Goal: Check status: Check status

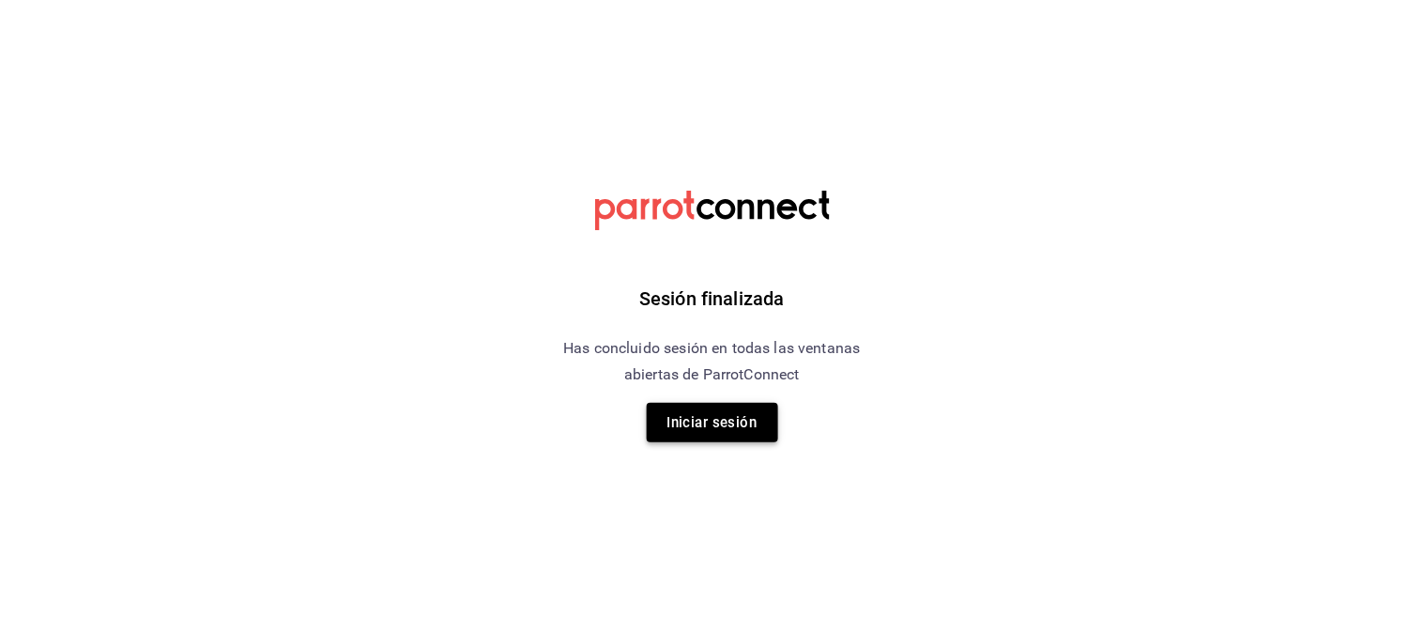
click at [727, 409] on button "Iniciar sesión" at bounding box center [712, 422] width 131 height 39
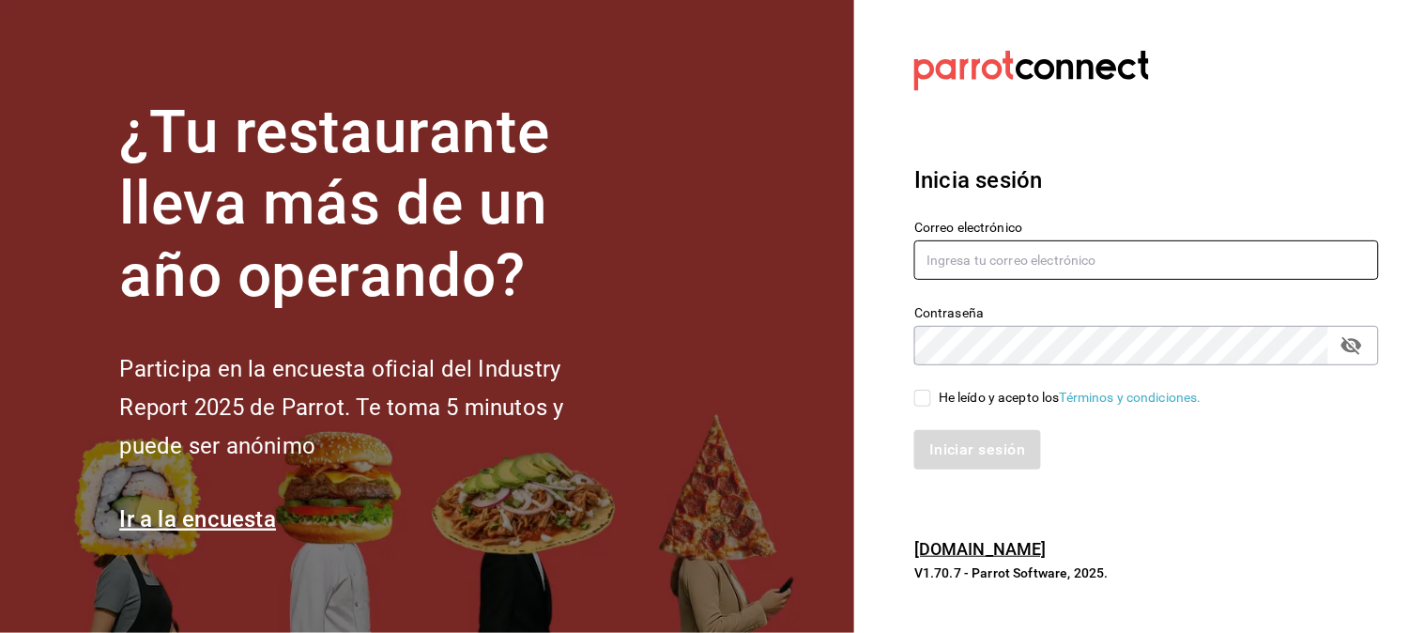
type input "[EMAIL_ADDRESS][DOMAIN_NAME]"
click at [926, 391] on input "He leído y acepto los Términos y condiciones." at bounding box center [922, 398] width 17 height 17
checkbox input "true"
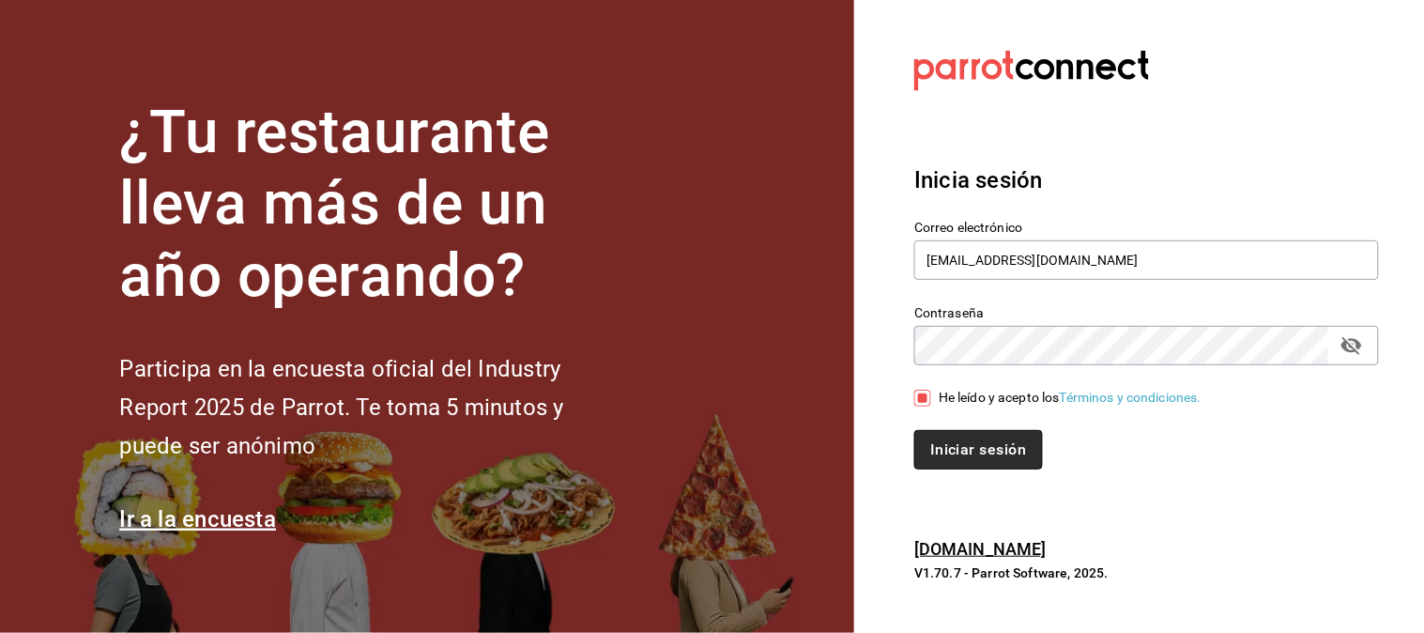
click at [1000, 451] on button "Iniciar sesión" at bounding box center [978, 449] width 128 height 39
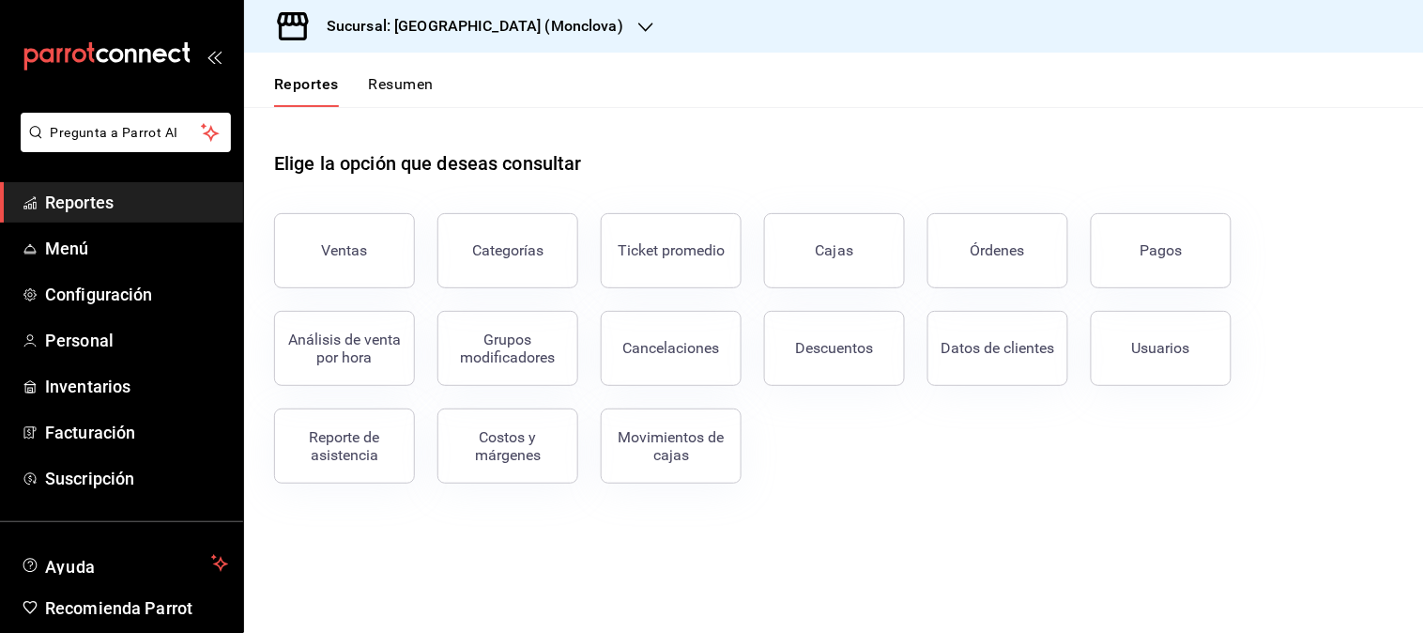
click at [531, 24] on div "Sucursal: Napoli (Monclova)" at bounding box center [460, 26] width 402 height 53
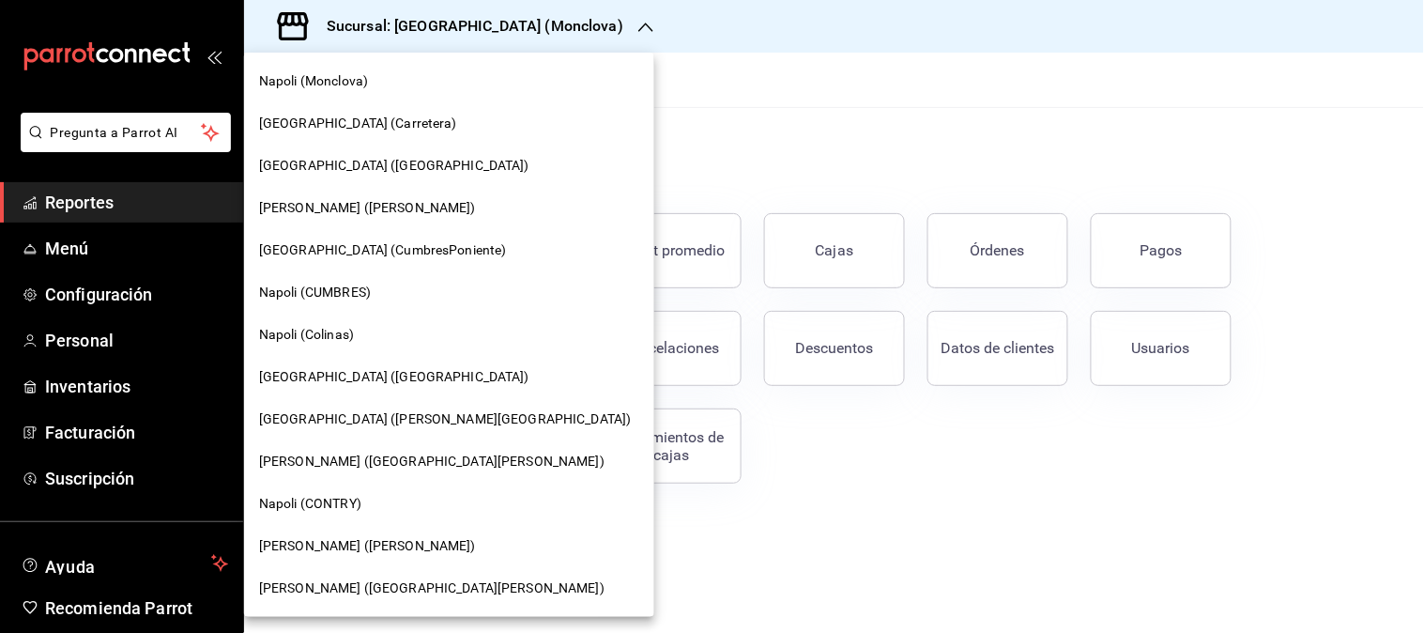
click at [344, 378] on span "Napoli (MIRAVALLE)" at bounding box center [394, 377] width 270 height 20
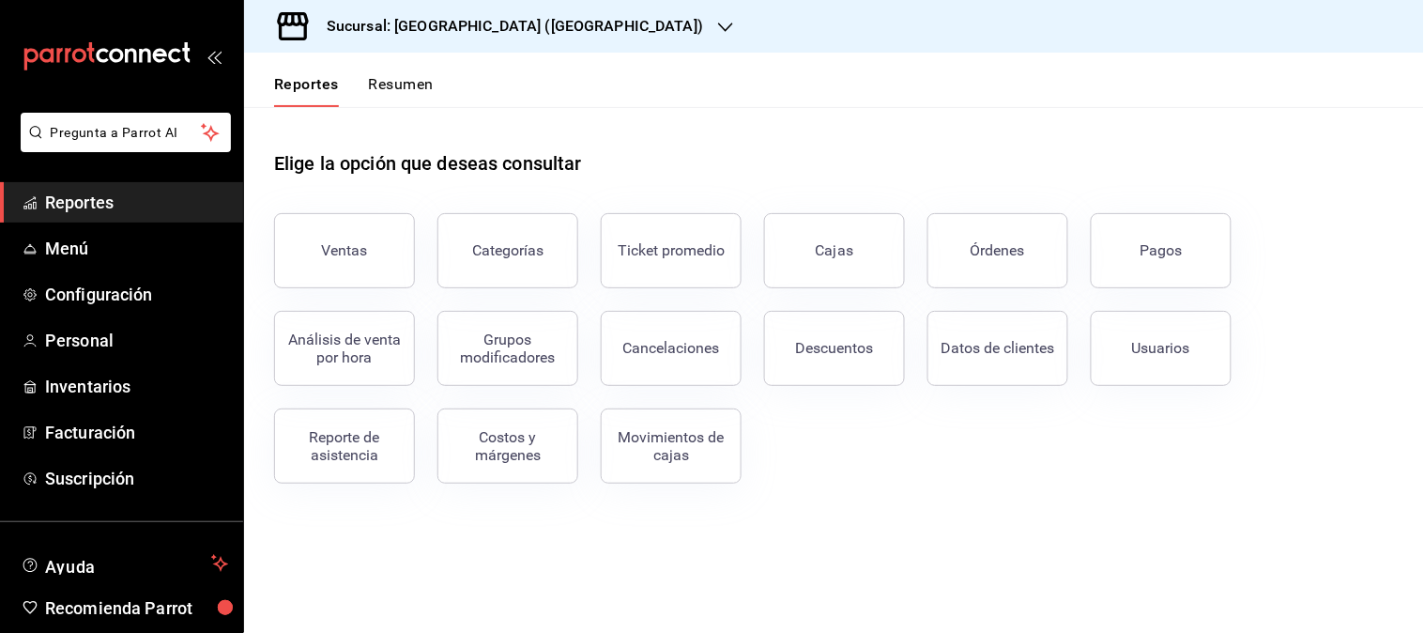
click at [1209, 246] on button "Pagos" at bounding box center [1161, 250] width 141 height 75
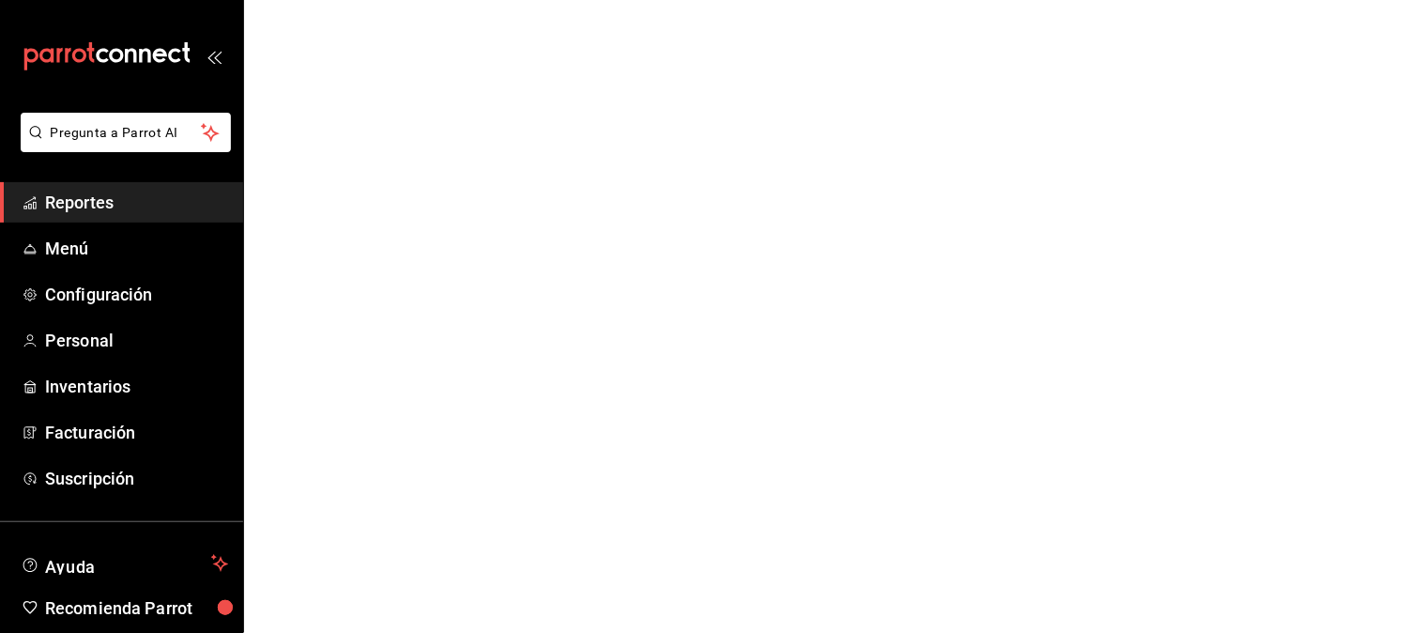
click at [1130, 0] on html "Pregunta a Parrot AI Reportes Menú Configuración Personal Inventarios Facturaci…" at bounding box center [712, 0] width 1424 height 0
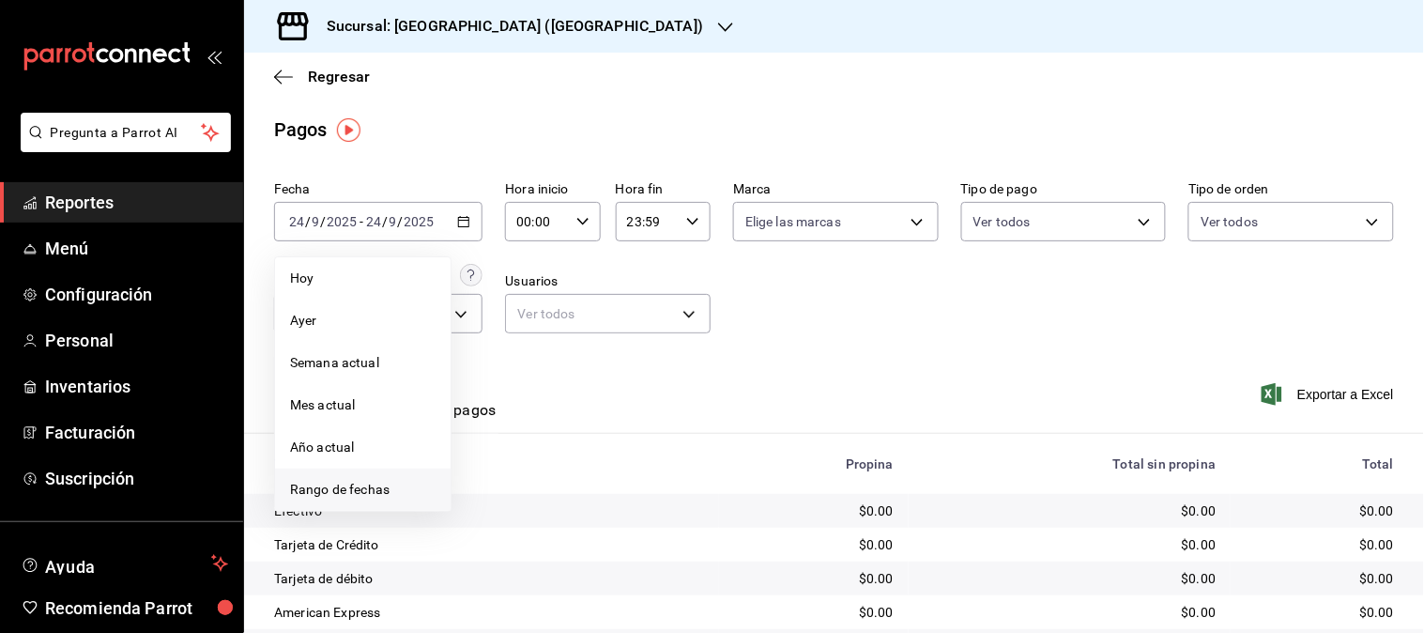
click at [351, 483] on span "Rango de fechas" at bounding box center [363, 490] width 146 height 20
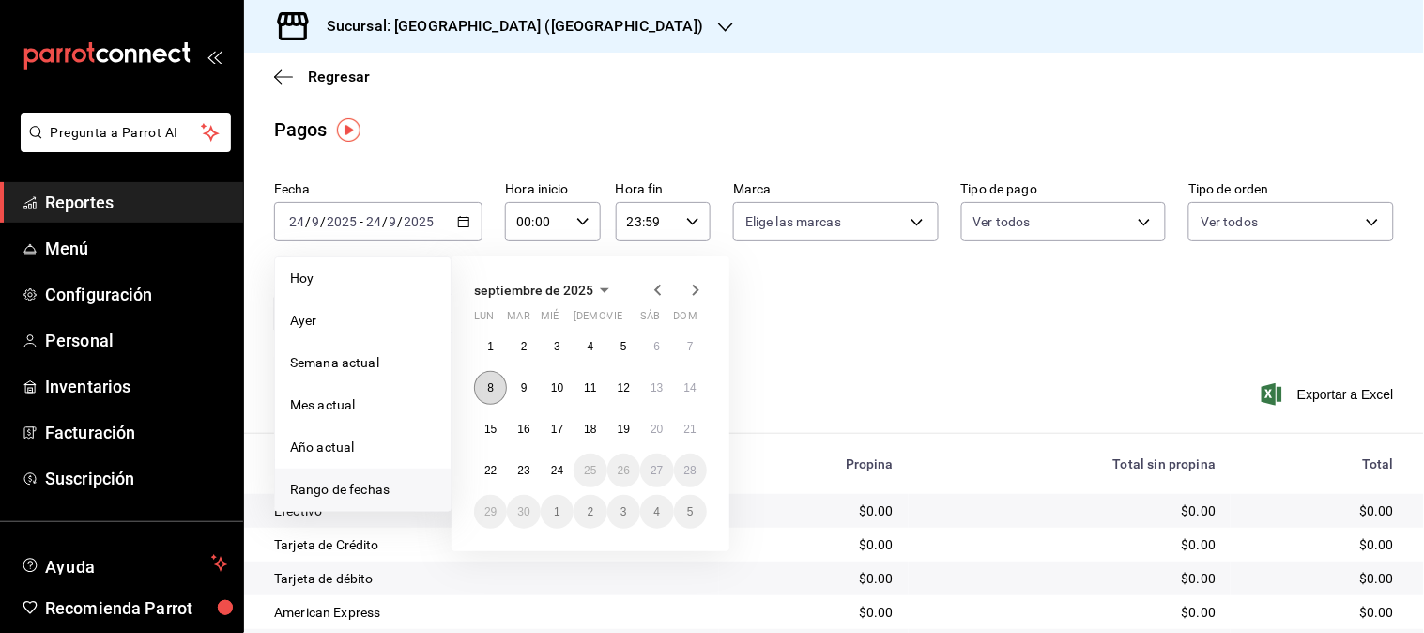
click at [488, 398] on button "8" at bounding box center [490, 388] width 33 height 34
click at [697, 391] on button "14" at bounding box center [690, 388] width 33 height 34
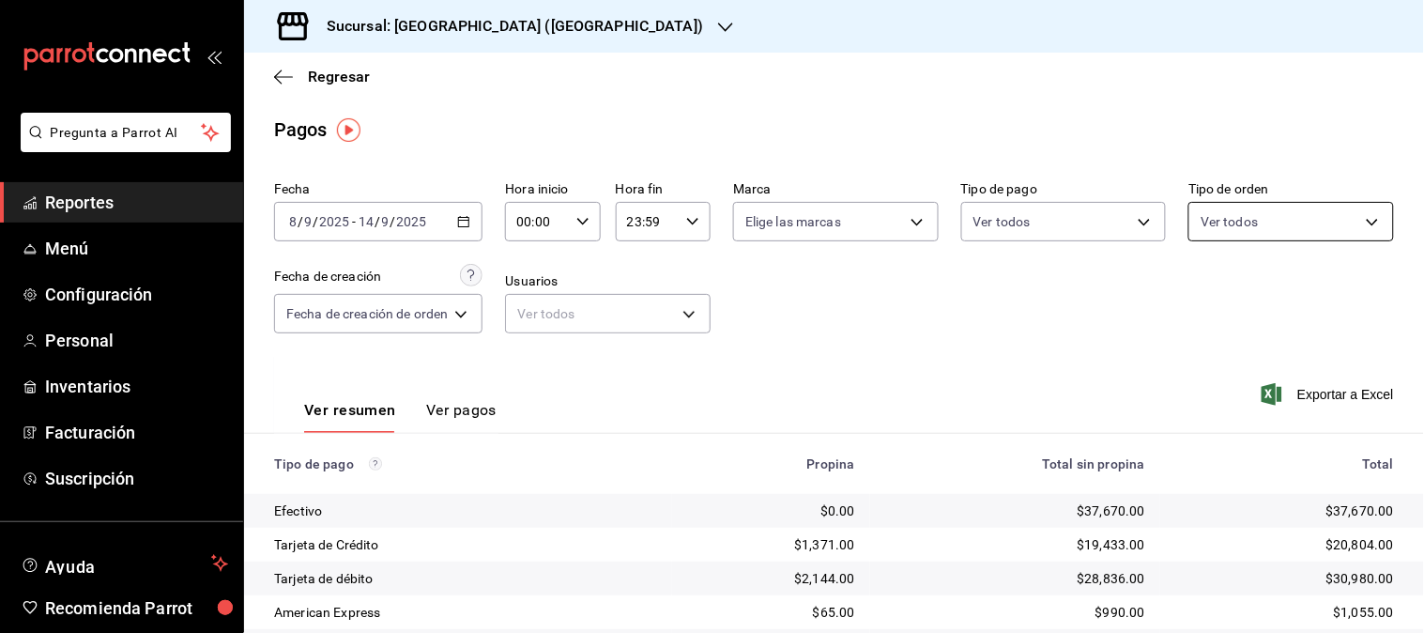
click at [1358, 213] on body "Pregunta a Parrot AI Reportes Menú Configuración Personal Inventarios Facturaci…" at bounding box center [712, 316] width 1424 height 633
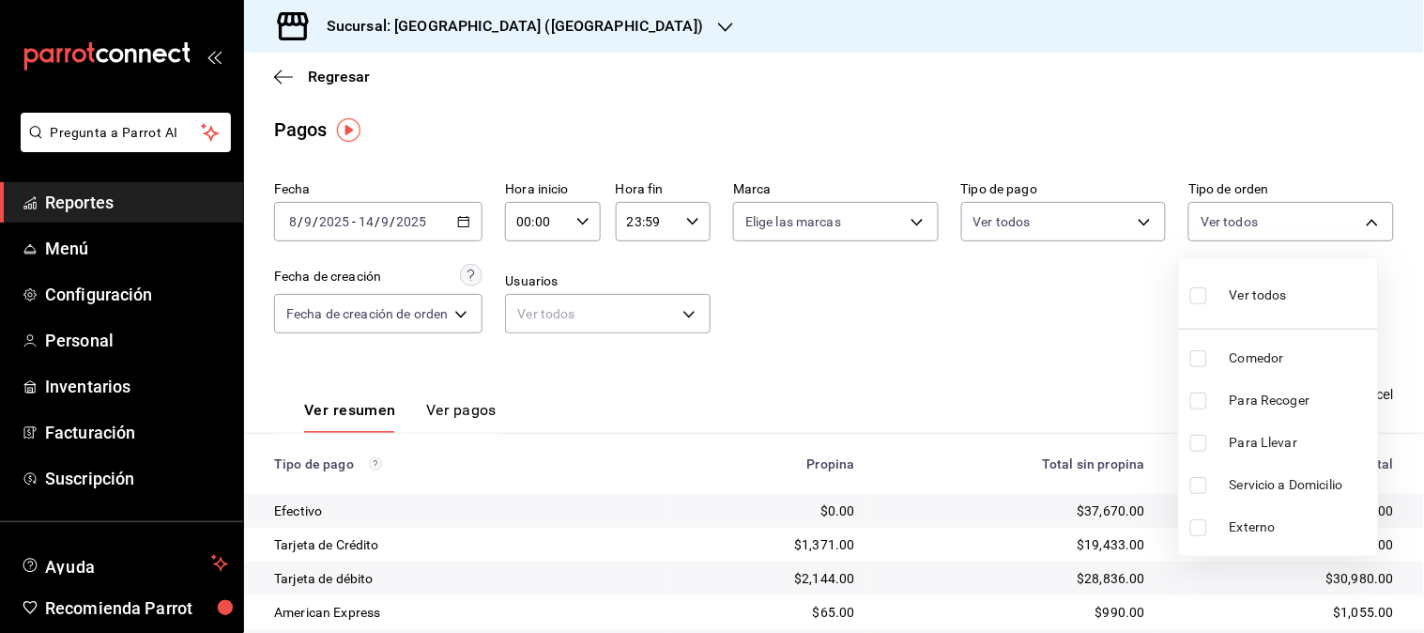
click at [1286, 402] on span "Para Recoger" at bounding box center [1300, 401] width 141 height 20
type input "69331cc9-eb27-4e11-9229-e11f2a551f45"
checkbox input "true"
click at [1266, 441] on span "Para Llevar" at bounding box center [1300, 443] width 141 height 20
type input "69331cc9-eb27-4e11-9229-e11f2a551f45,b05970c3-7a4b-4363-ac19-b446a042f285"
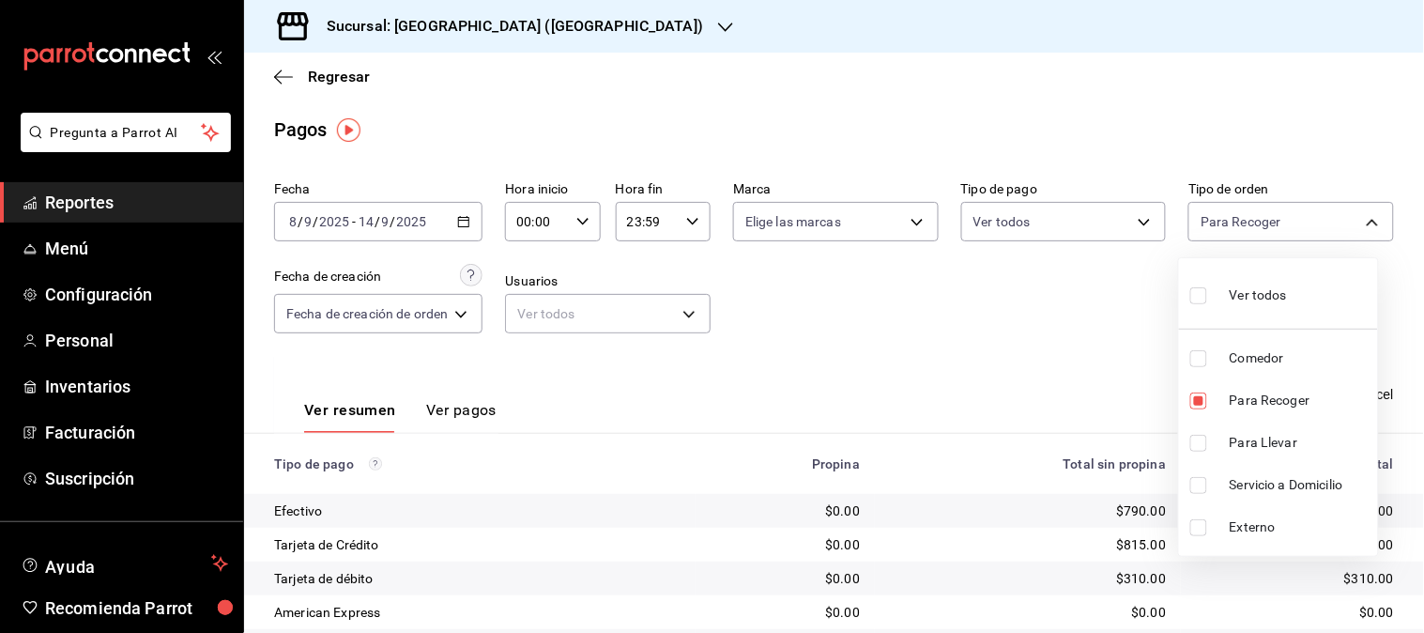
checkbox input "true"
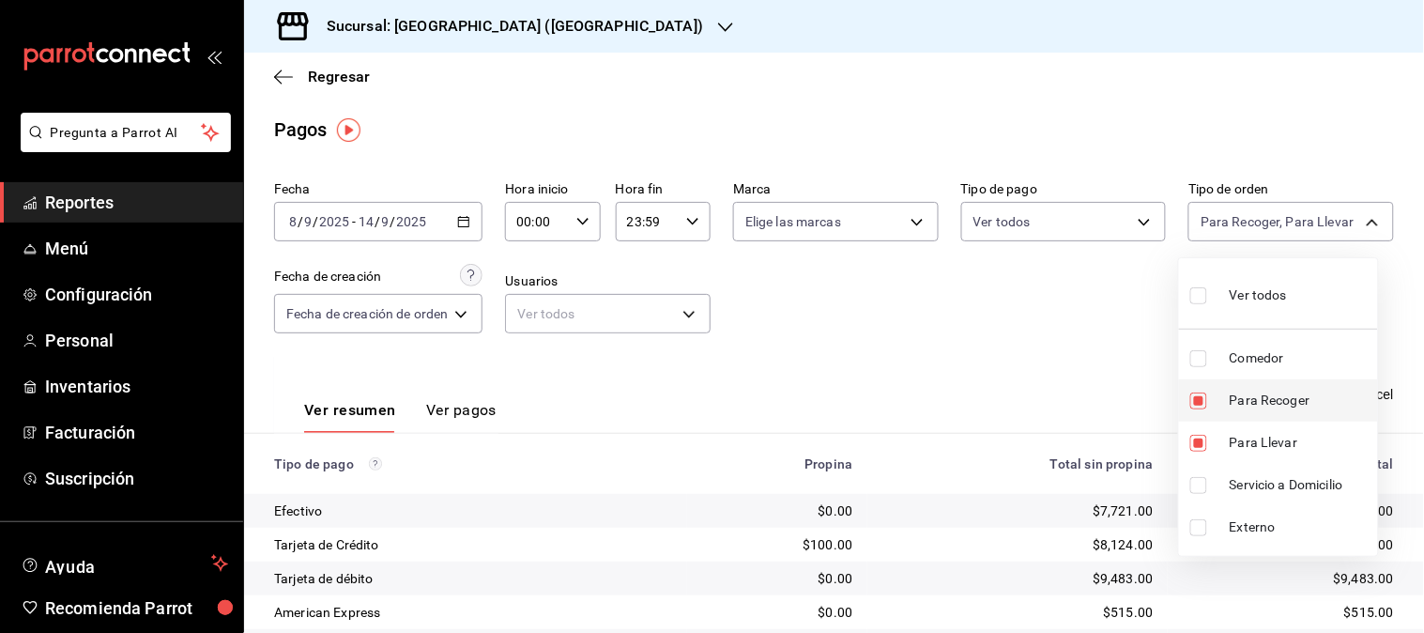
click at [1275, 396] on span "Para Recoger" at bounding box center [1300, 401] width 141 height 20
type input "b05970c3-7a4b-4363-ac19-b446a042f285"
checkbox input "false"
click at [1275, 396] on span "Para Recoger" at bounding box center [1300, 401] width 141 height 20
type input "b05970c3-7a4b-4363-ac19-b446a042f285,69331cc9-eb27-4e11-9229-e11f2a551f45"
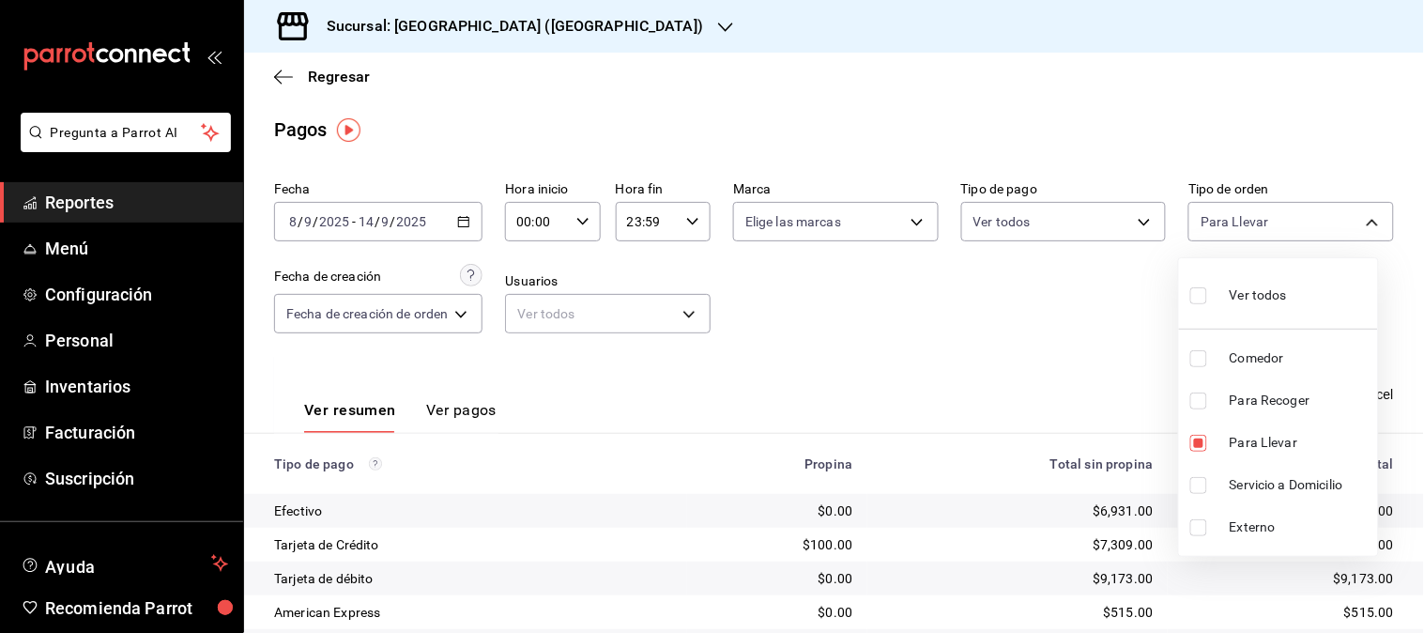
checkbox input "true"
click at [1099, 370] on div at bounding box center [712, 316] width 1424 height 633
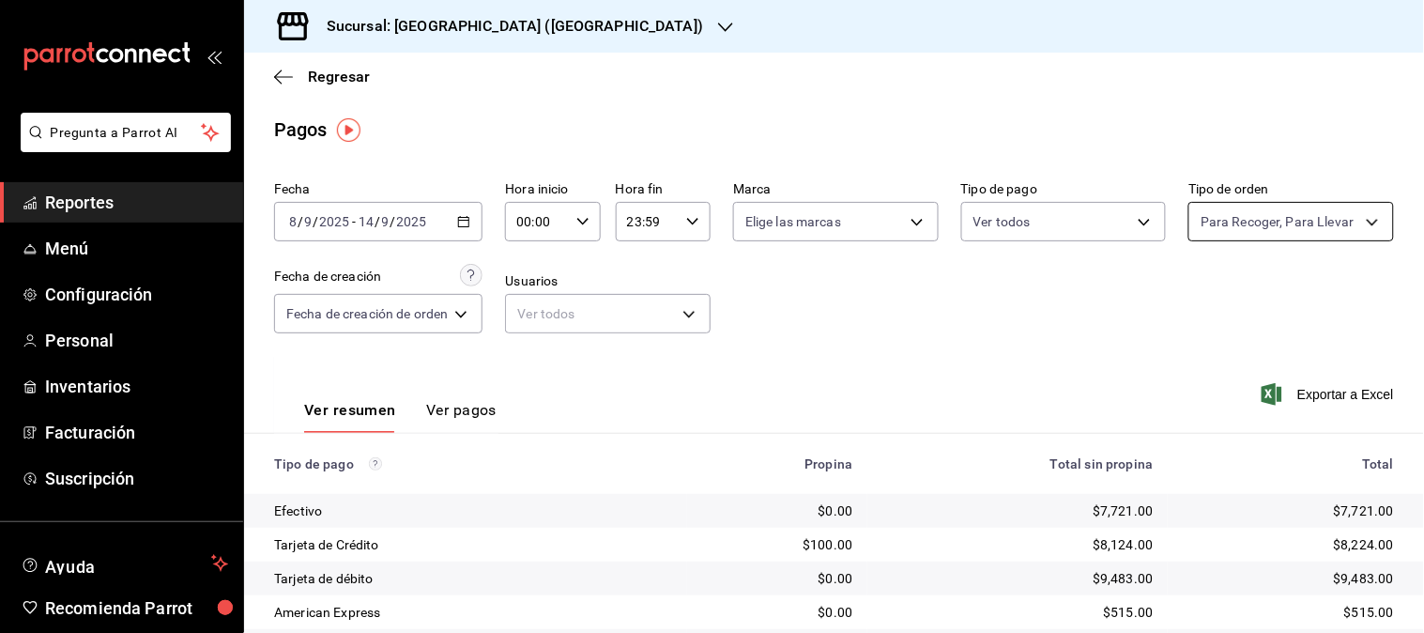
click at [1358, 213] on body "Pregunta a Parrot AI Reportes Menú Configuración Personal Inventarios Facturaci…" at bounding box center [712, 316] width 1424 height 633
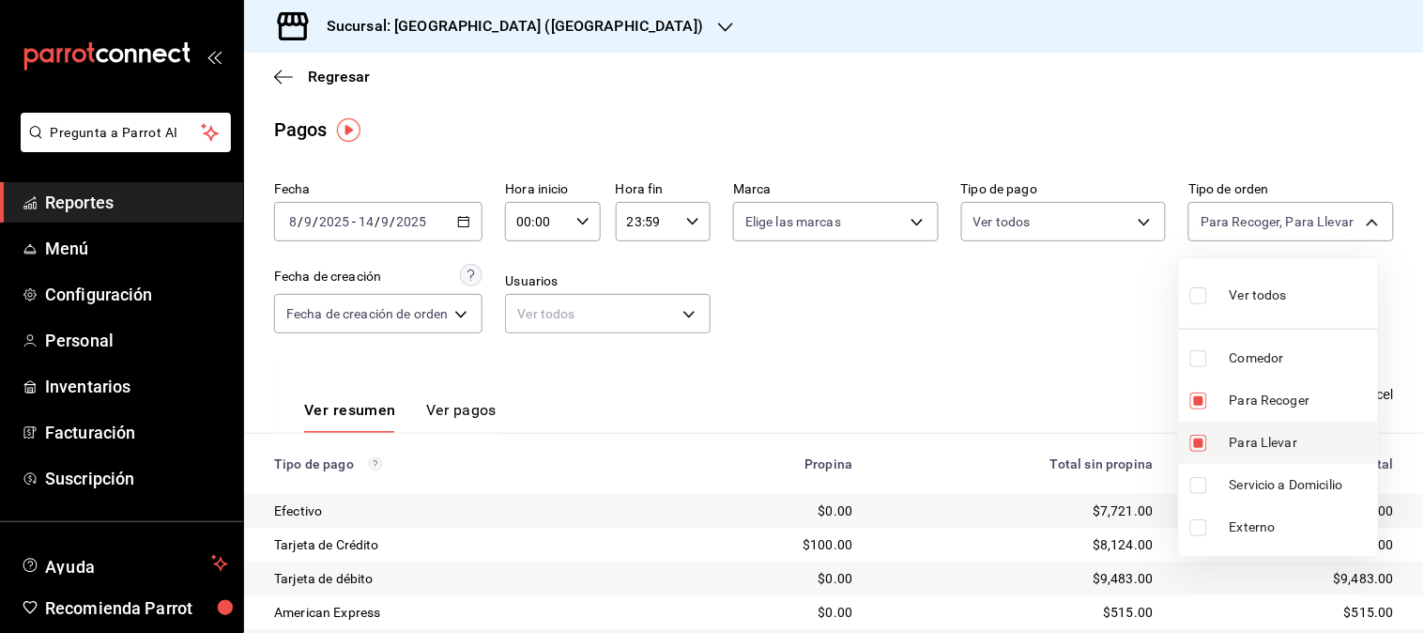
click at [1262, 430] on li "Para Llevar" at bounding box center [1278, 443] width 199 height 42
type input "69331cc9-eb27-4e11-9229-e11f2a551f45"
checkbox input "false"
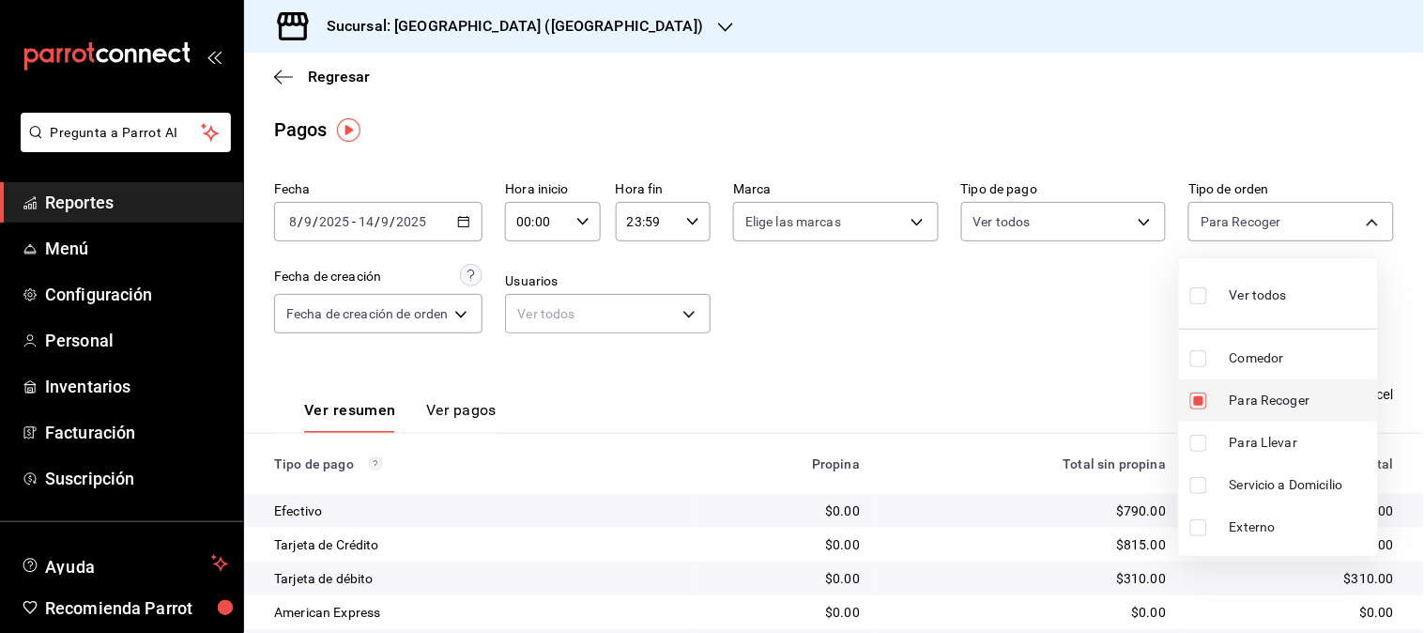
click at [1261, 400] on span "Para Recoger" at bounding box center [1300, 401] width 141 height 20
checkbox input "false"
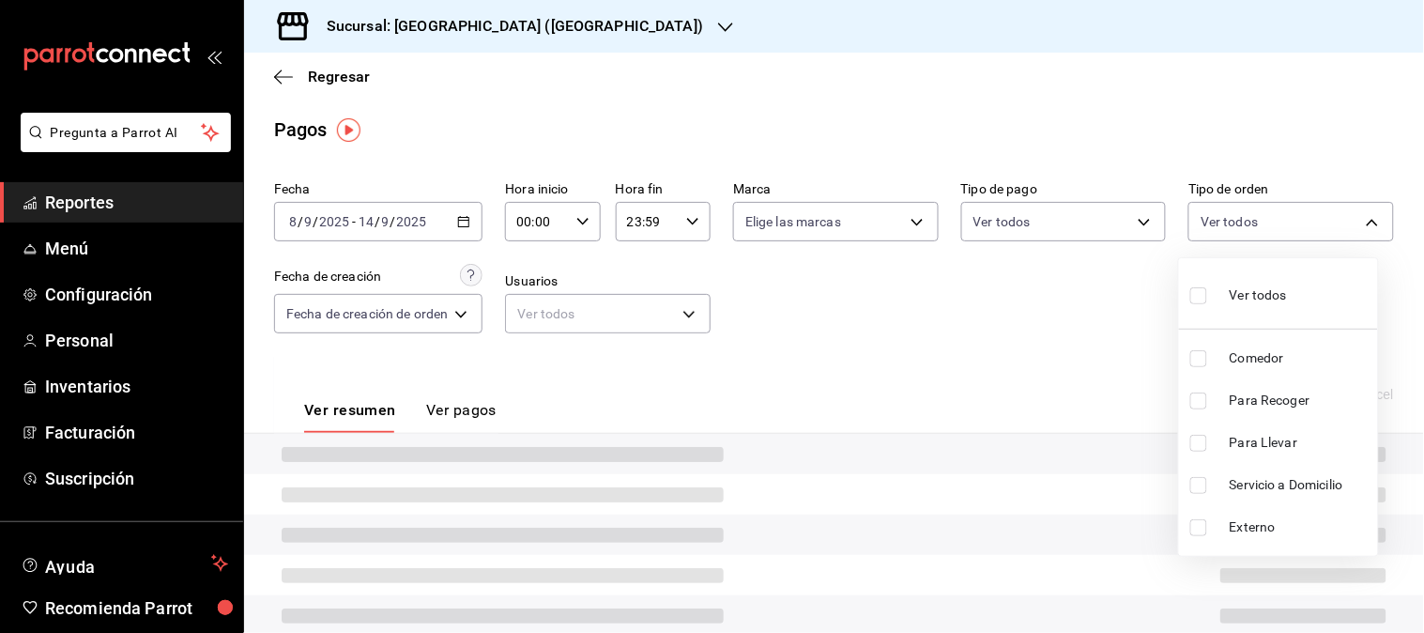
click at [1284, 485] on span "Servicio a Domicilio" at bounding box center [1300, 485] width 141 height 20
type input "d77e2a0c-8885-4b79-bc41-6ef39bae9b99"
checkbox input "true"
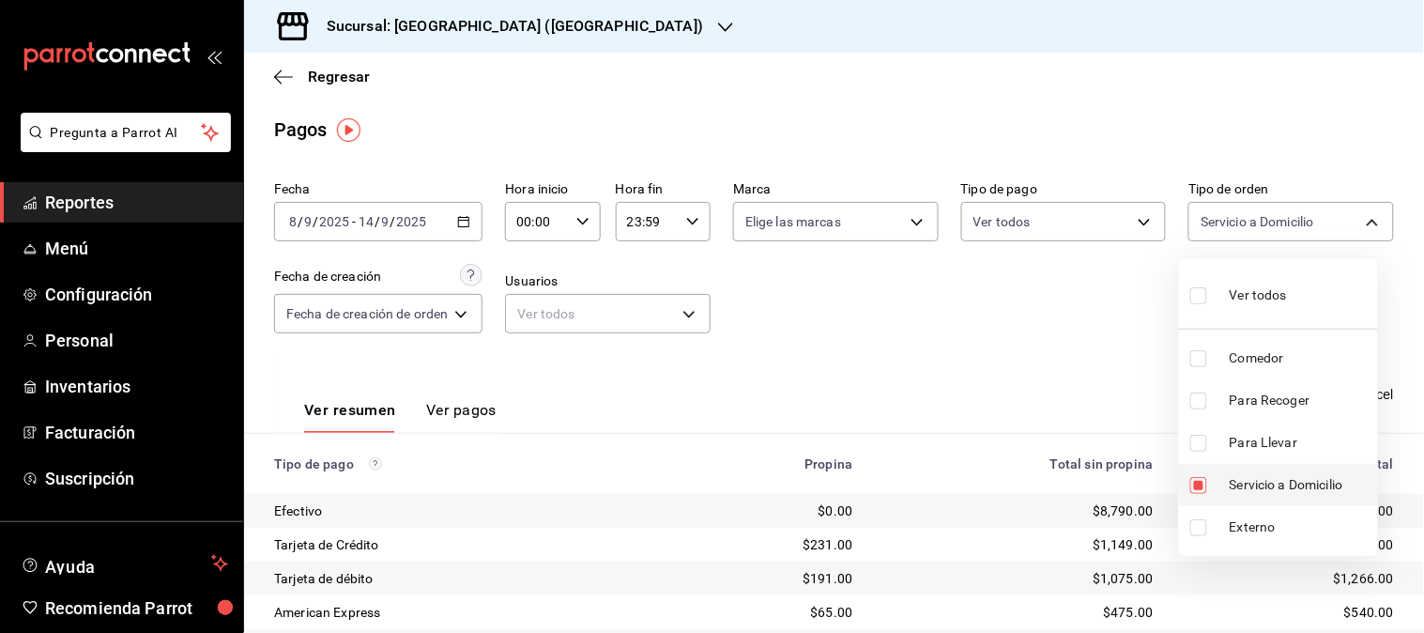
click at [1284, 484] on span "Servicio a Domicilio" at bounding box center [1300, 485] width 141 height 20
checkbox input "false"
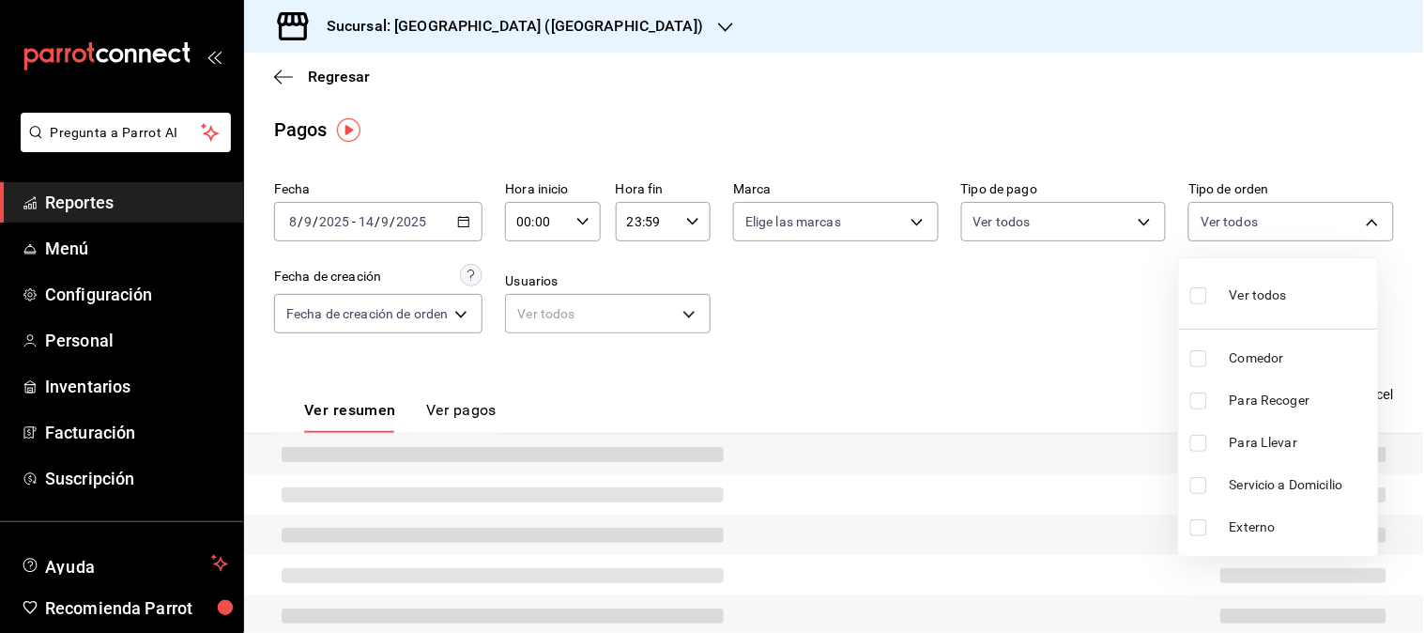
click at [1284, 484] on span "Servicio a Domicilio" at bounding box center [1300, 485] width 141 height 20
type input "d77e2a0c-8885-4b79-bc41-6ef39bae9b99"
checkbox input "true"
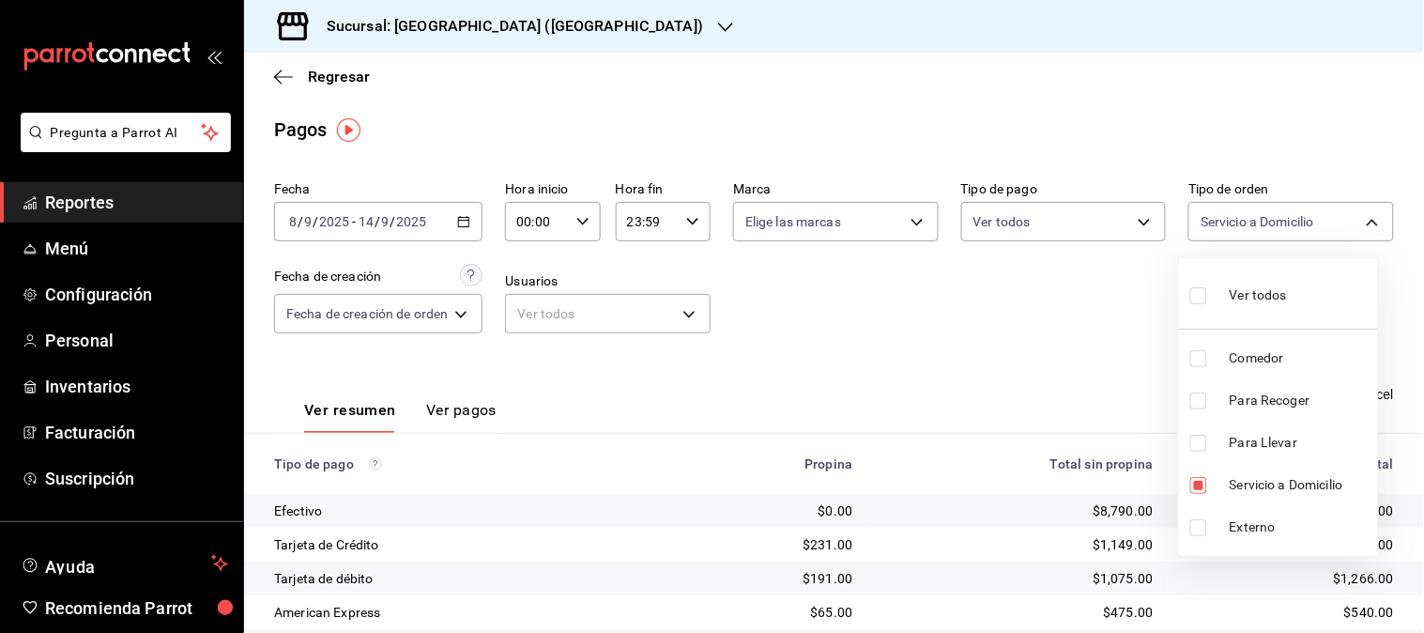
click at [1093, 372] on div at bounding box center [712, 316] width 1424 height 633
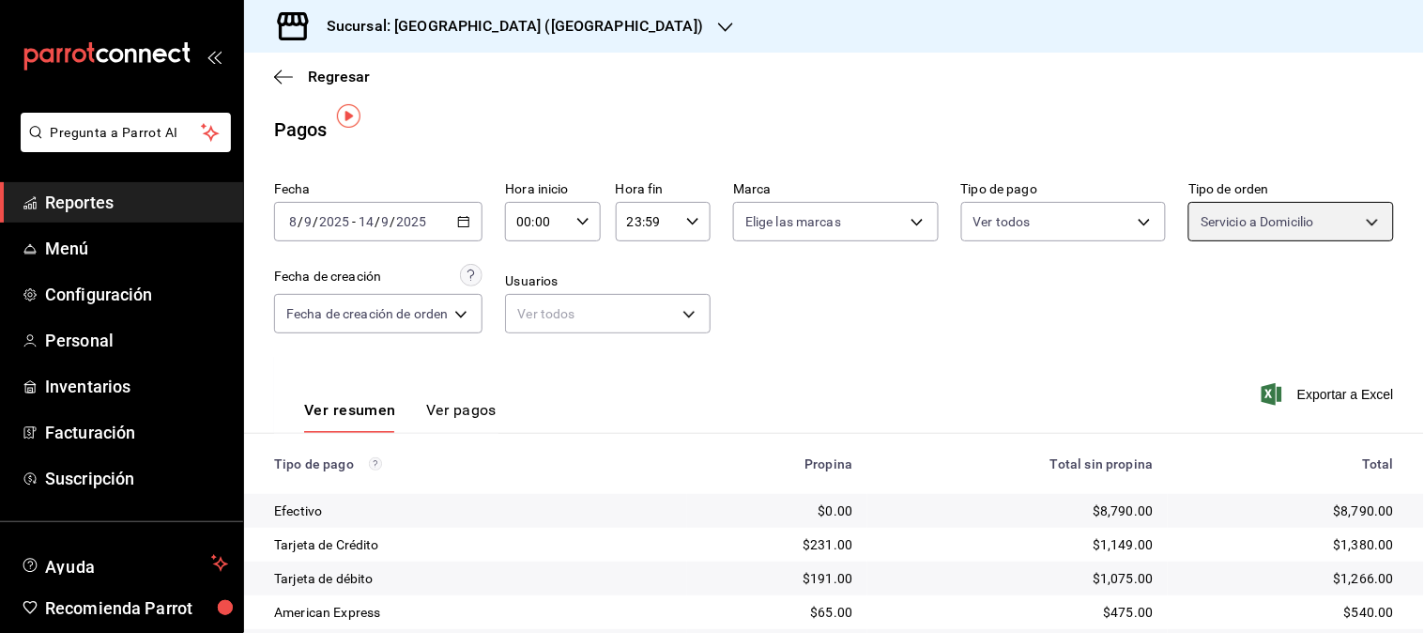
scroll to position [364, 0]
